Goal: Task Accomplishment & Management: Use online tool/utility

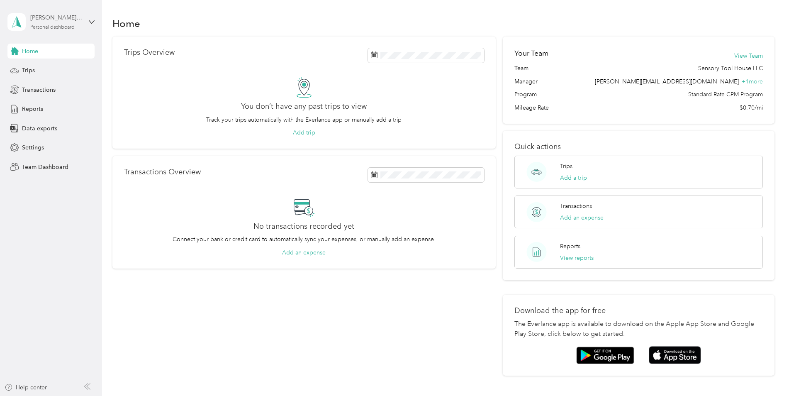
click at [80, 21] on div "[PERSON_NAME][EMAIL_ADDRESS][DOMAIN_NAME]" at bounding box center [56, 17] width 52 height 9
click at [52, 66] on div "Team dashboard" at bounding box center [37, 68] width 44 height 9
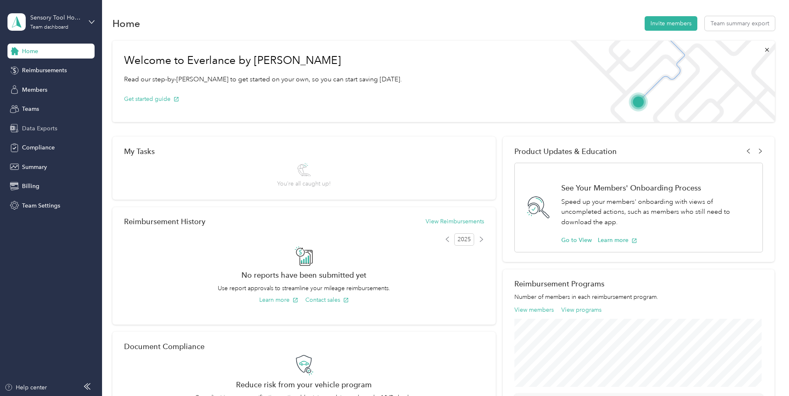
click at [39, 126] on span "Data Exports" at bounding box center [39, 128] width 35 height 9
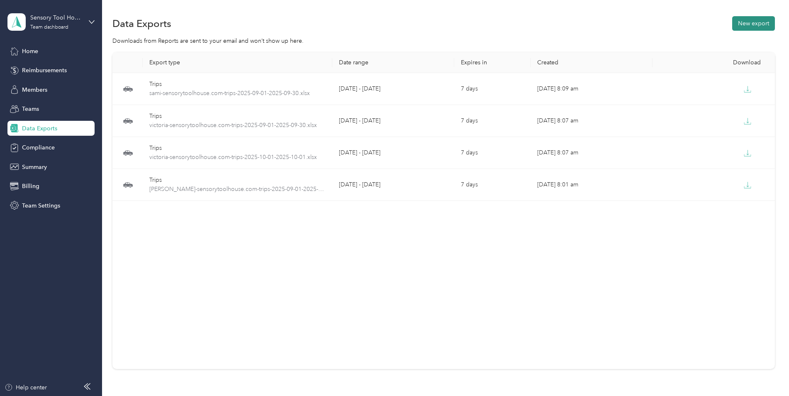
click at [742, 24] on button "New export" at bounding box center [754, 23] width 43 height 15
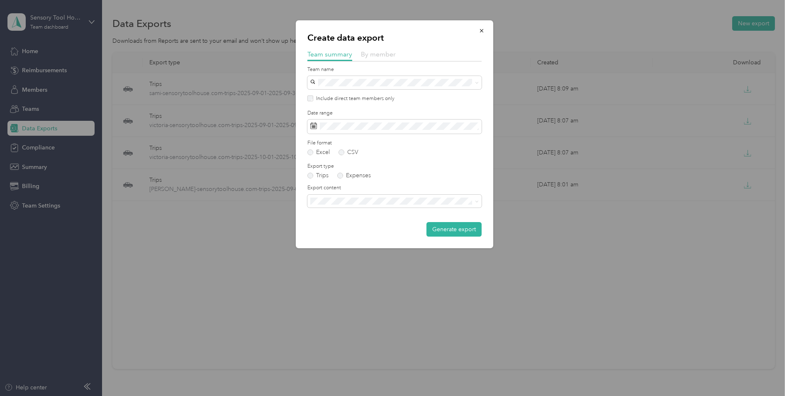
click at [380, 53] on span "By member" at bounding box center [378, 54] width 35 height 8
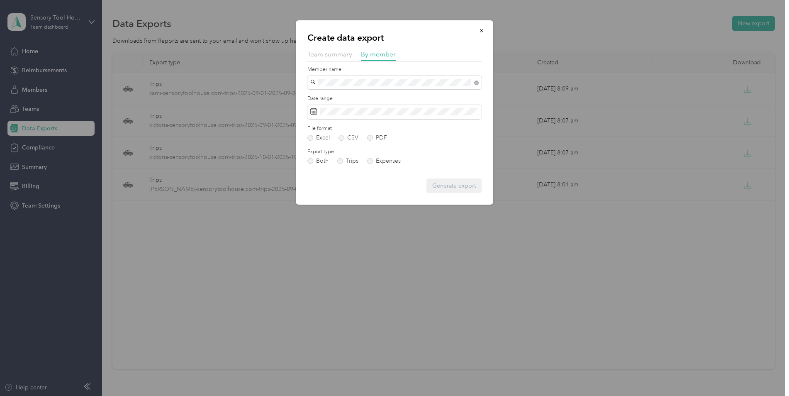
click at [351, 94] on span "[PERSON_NAME][EMAIL_ADDRESS][DOMAIN_NAME]" at bounding box center [385, 97] width 144 height 7
click at [469, 186] on button "Generate export" at bounding box center [454, 185] width 55 height 15
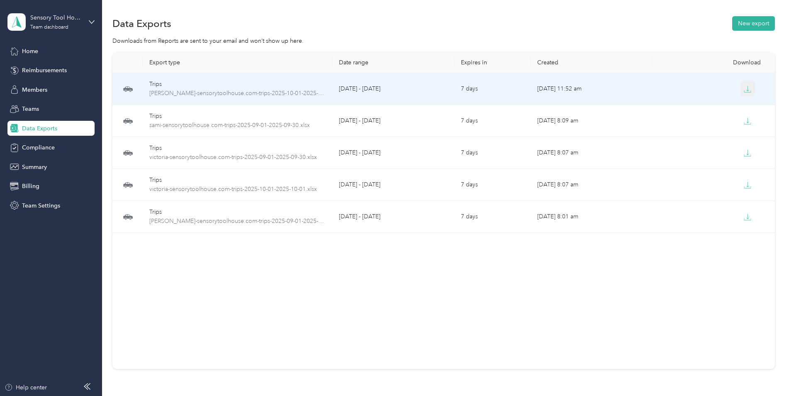
click at [746, 85] on button "button" at bounding box center [748, 88] width 15 height 15
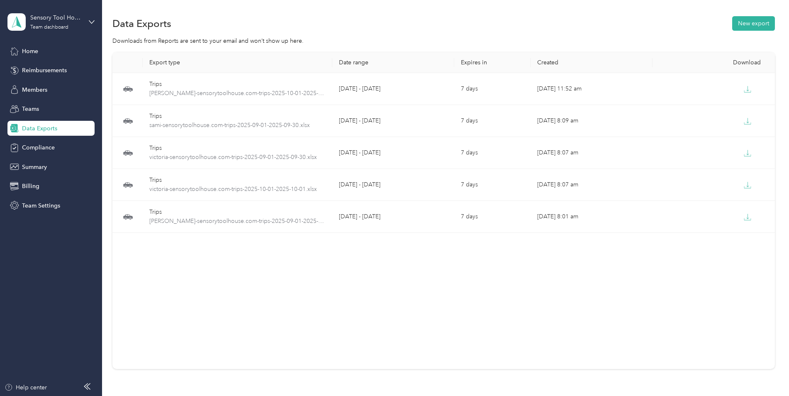
drag, startPoint x: 563, startPoint y: 15, endPoint x: 575, endPoint y: 15, distance: 11.6
click at [563, 15] on div "Data Exports New export" at bounding box center [443, 23] width 663 height 17
click at [743, 25] on button "New export" at bounding box center [754, 23] width 43 height 15
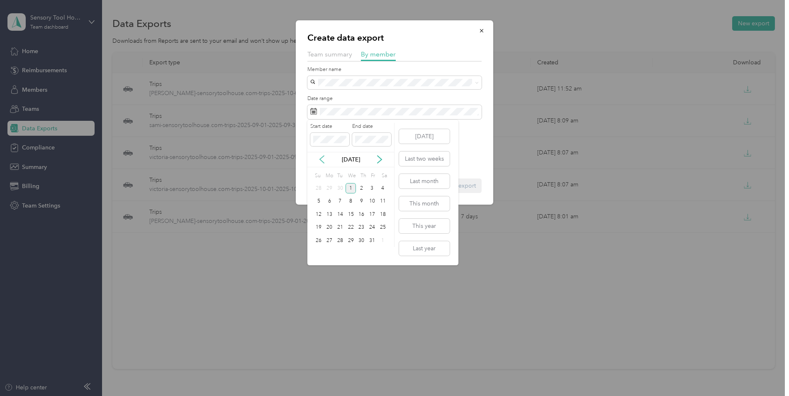
click at [320, 160] on icon at bounding box center [322, 159] width 4 height 7
click at [332, 188] on div "1" at bounding box center [329, 188] width 11 height 10
click at [340, 244] on div "30" at bounding box center [340, 240] width 11 height 10
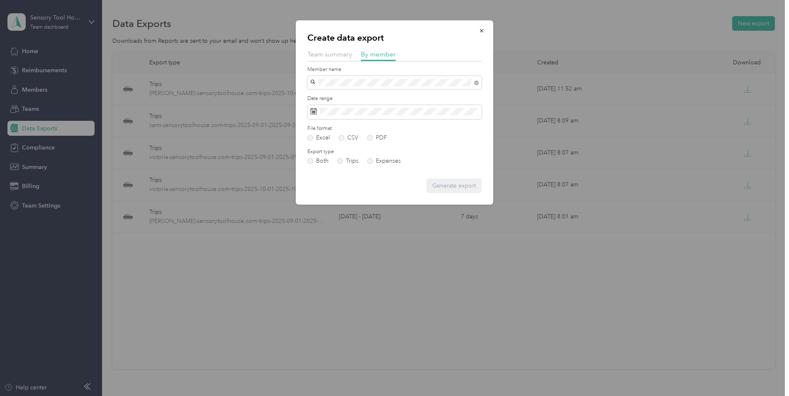
click at [344, 101] on div "[PERSON_NAME][EMAIL_ADDRESS][DOMAIN_NAME]" at bounding box center [394, 97] width 163 height 9
click at [465, 188] on button "Generate export" at bounding box center [454, 185] width 55 height 15
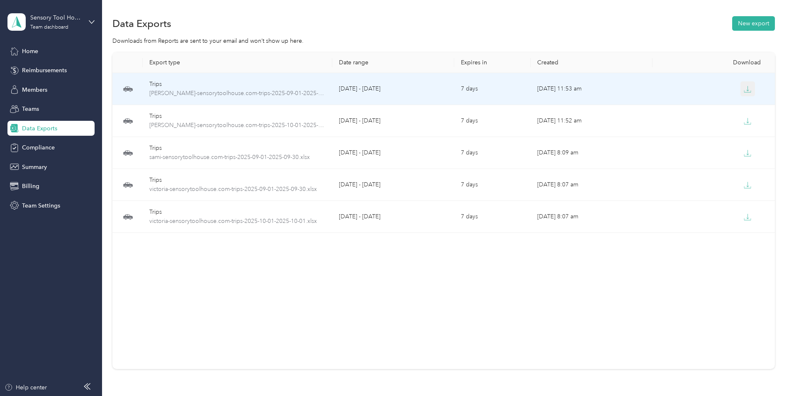
click at [747, 90] on icon "button" at bounding box center [748, 88] width 2 height 5
